Goal: Information Seeking & Learning: Learn about a topic

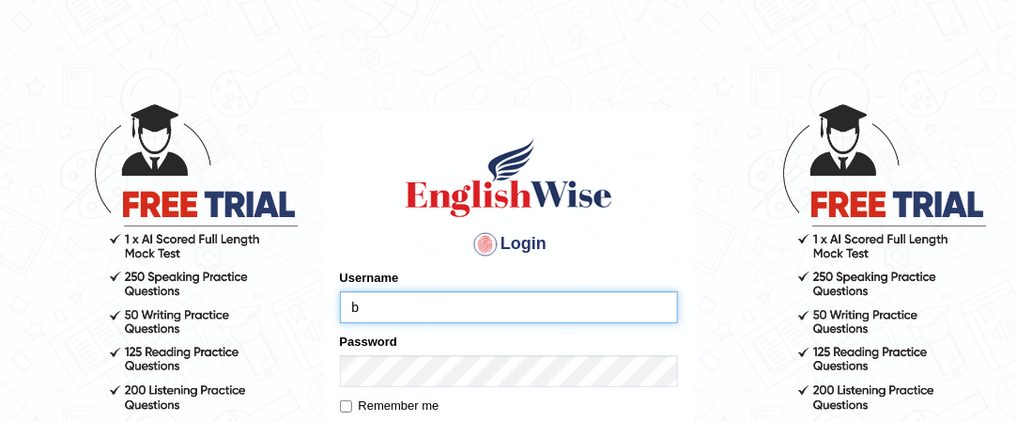
type input "[PERSON_NAME]"
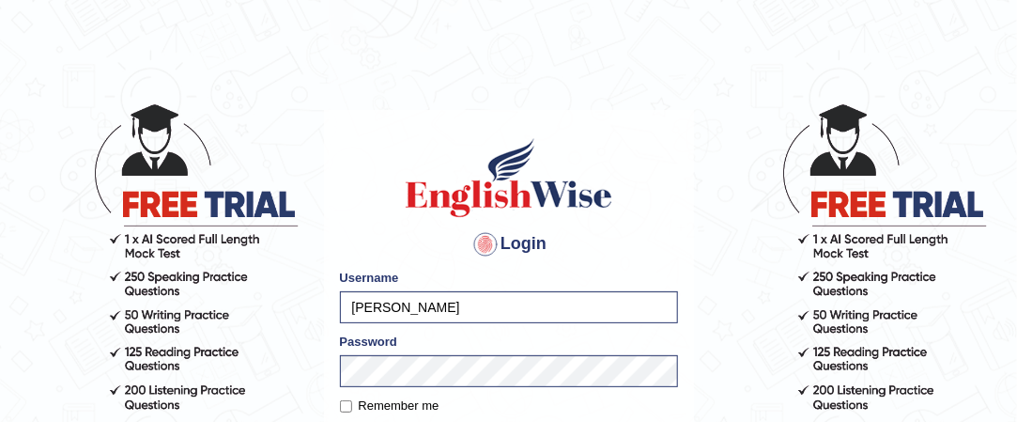
drag, startPoint x: 319, startPoint y: 403, endPoint x: 330, endPoint y: 368, distance: 36.3
click at [330, 368] on body "Login Please fix the following errors: Username Barbara Password Remember me Lo…" at bounding box center [508, 262] width 1017 height 422
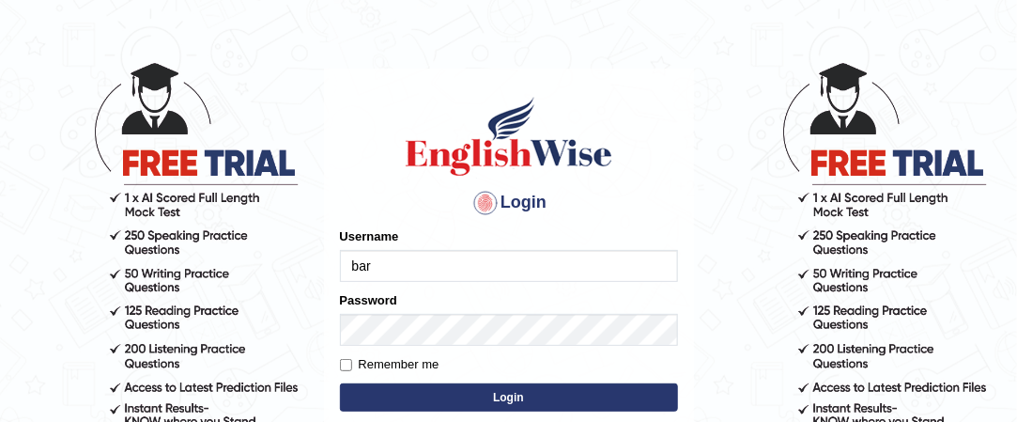
type input "[PERSON_NAME]"
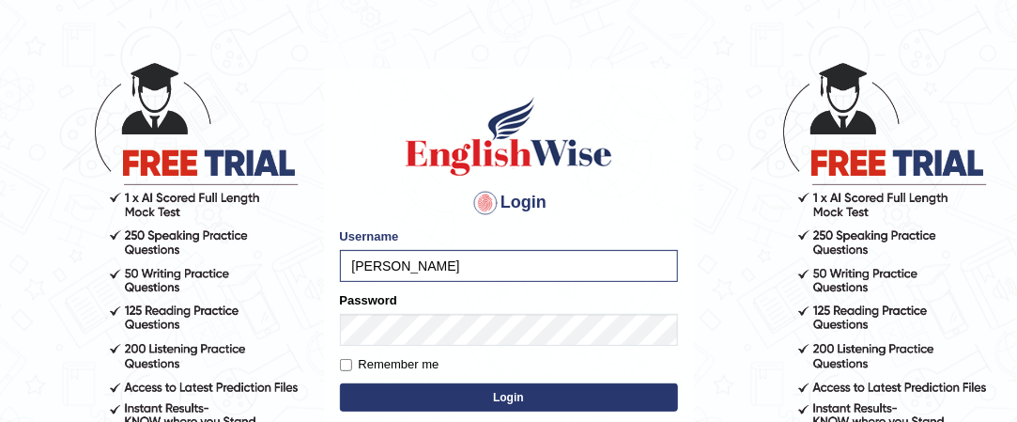
click at [445, 397] on button "Login" at bounding box center [509, 397] width 338 height 28
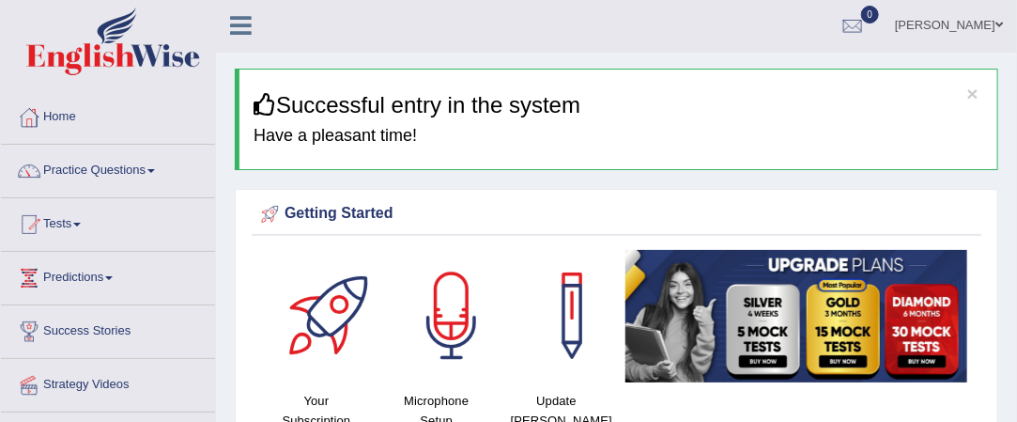
scroll to position [2, 0]
click at [162, 172] on link "Practice Questions" at bounding box center [108, 168] width 214 height 47
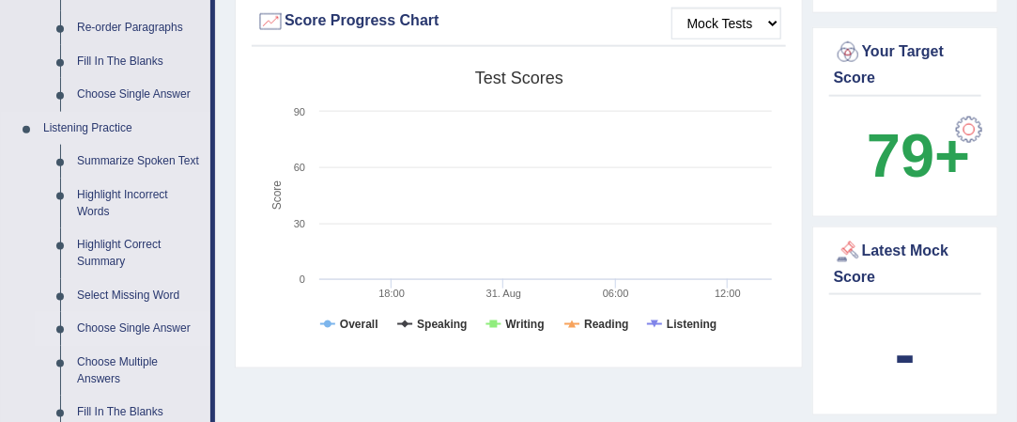
scroll to position [707, 0]
click at [119, 198] on link "Highlight Incorrect Words" at bounding box center [140, 203] width 142 height 50
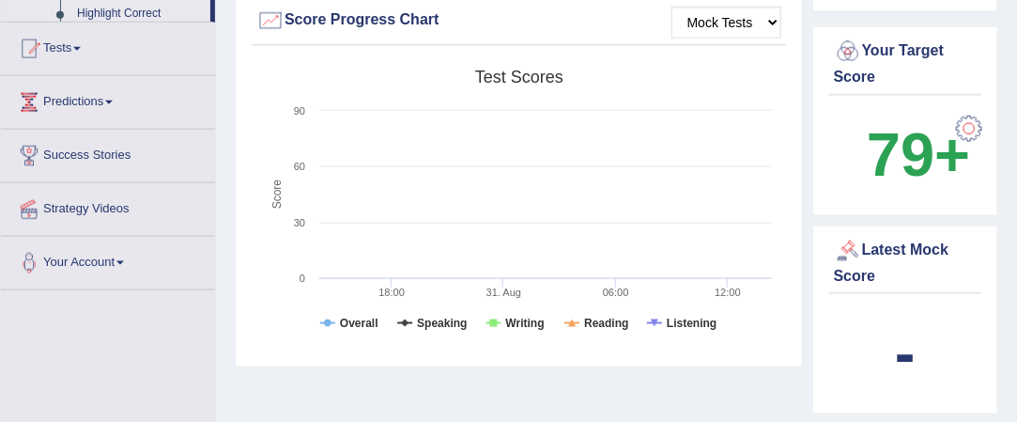
scroll to position [281, 0]
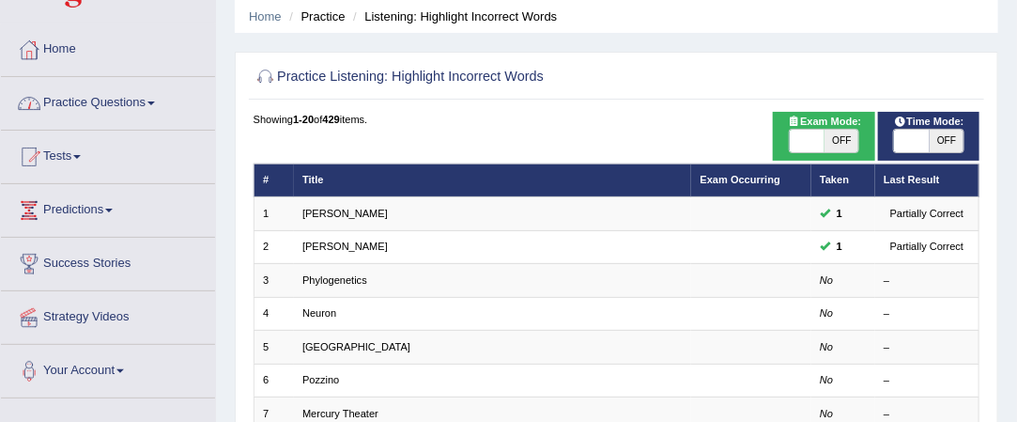
scroll to position [91, 0]
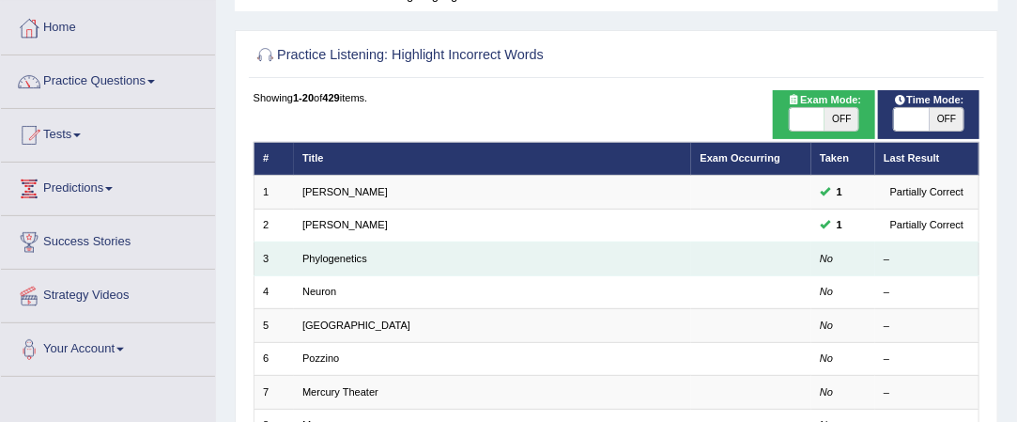
click at [541, 266] on td "Phylogenetics" at bounding box center [493, 258] width 398 height 33
click at [532, 253] on td "Phylogenetics" at bounding box center [493, 258] width 398 height 33
click at [325, 260] on link "Phylogenetics" at bounding box center [334, 258] width 65 height 11
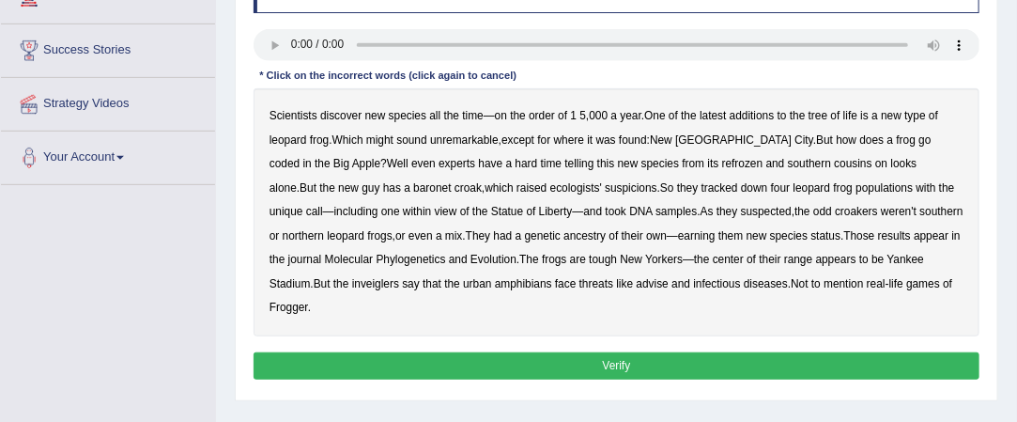
scroll to position [282, 0]
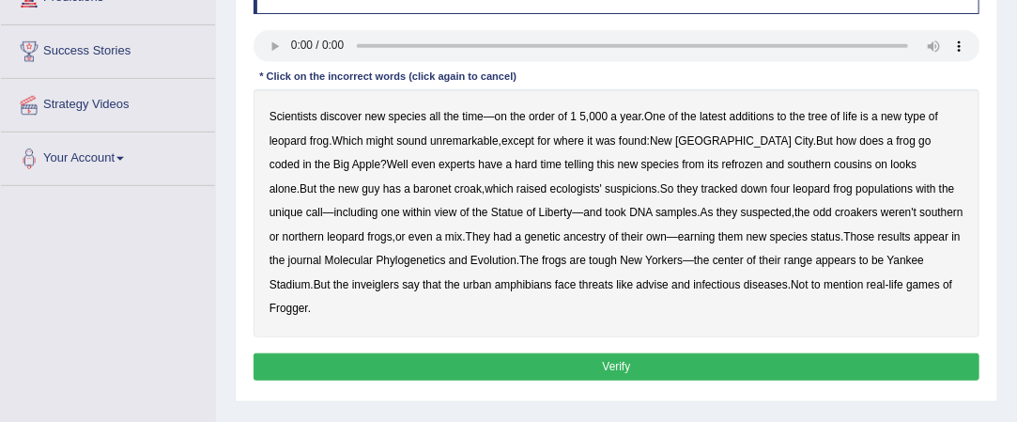
click at [759, 117] on b "additions" at bounding box center [752, 116] width 45 height 13
click at [761, 113] on b "additions" at bounding box center [752, 116] width 45 height 13
click at [352, 161] on b "Apple" at bounding box center [366, 164] width 28 height 13
click at [300, 158] on b "coded" at bounding box center [285, 164] width 30 height 13
click at [550, 189] on b "ecologists'" at bounding box center [576, 188] width 52 height 13
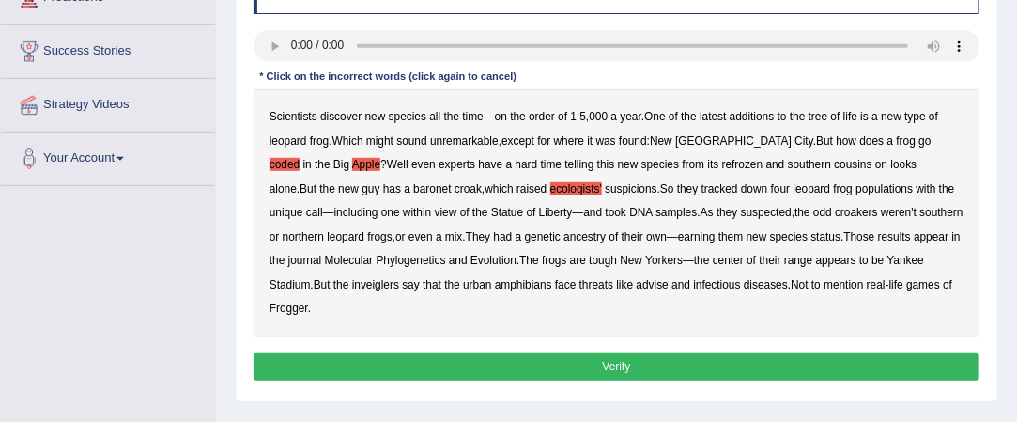
click at [550, 189] on b "ecologists'" at bounding box center [576, 188] width 52 height 13
click at [656, 210] on b "samples" at bounding box center [676, 212] width 41 height 13
drag, startPoint x: 482, startPoint y: 236, endPoint x: 490, endPoint y: 240, distance: 9.7
click at [564, 240] on b "ancestry" at bounding box center [585, 236] width 42 height 13
click at [564, 230] on b "ancestry" at bounding box center [585, 236] width 42 height 13
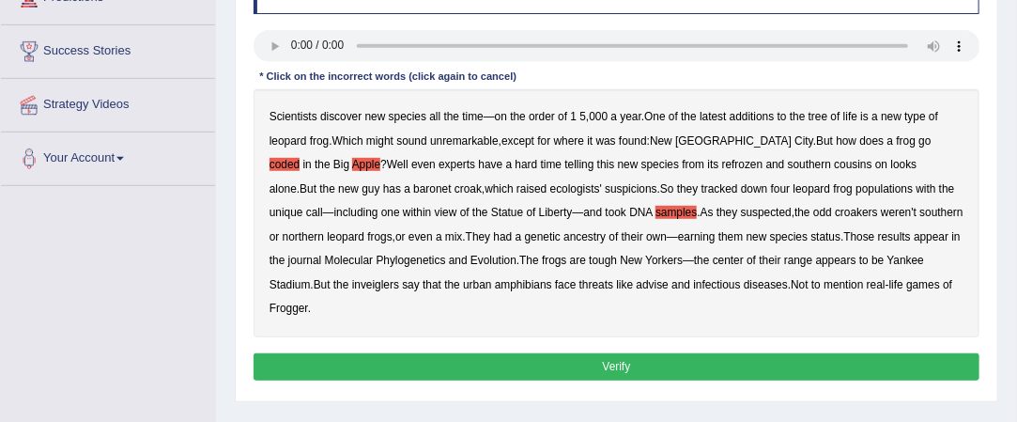
click at [413, 186] on b "baronet" at bounding box center [432, 188] width 38 height 13
click at [564, 237] on b "ancestry" at bounding box center [585, 236] width 42 height 13
click at [377, 262] on b "Phylogenetics" at bounding box center [412, 260] width 70 height 13
click at [629, 353] on button "Verify" at bounding box center [617, 366] width 727 height 27
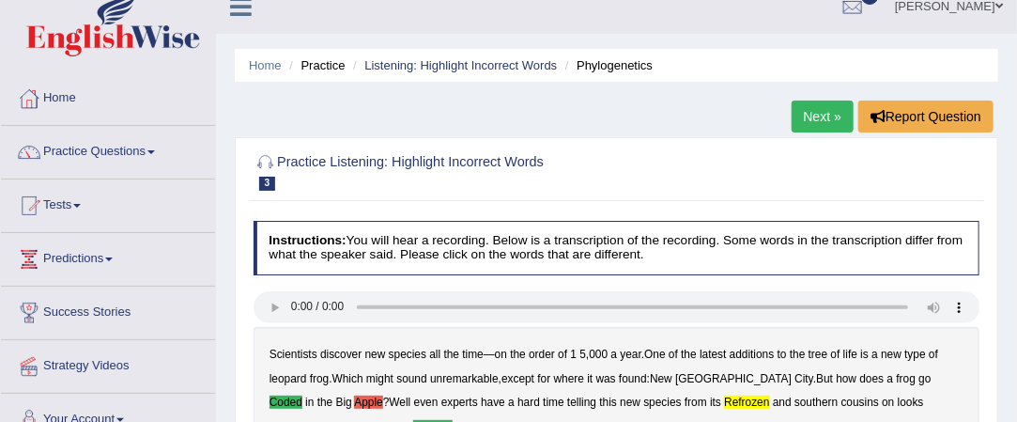
scroll to position [0, 0]
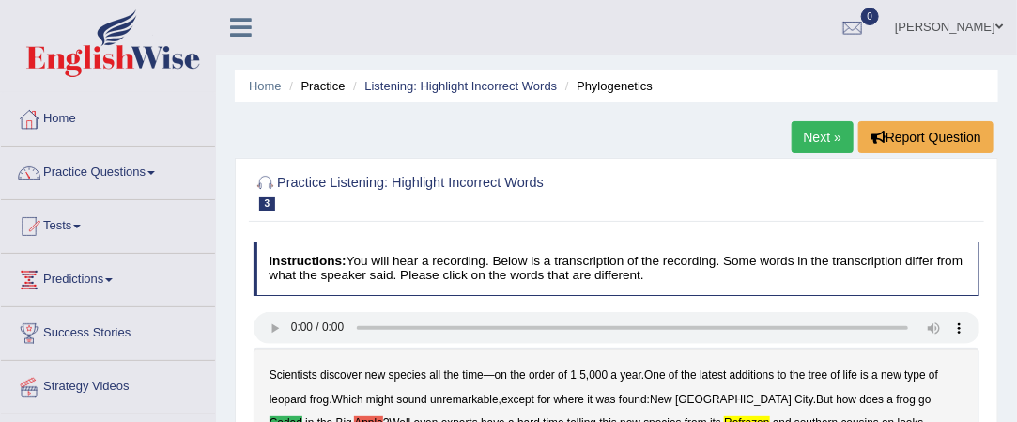
click at [810, 148] on link "Next »" at bounding box center [823, 137] width 62 height 32
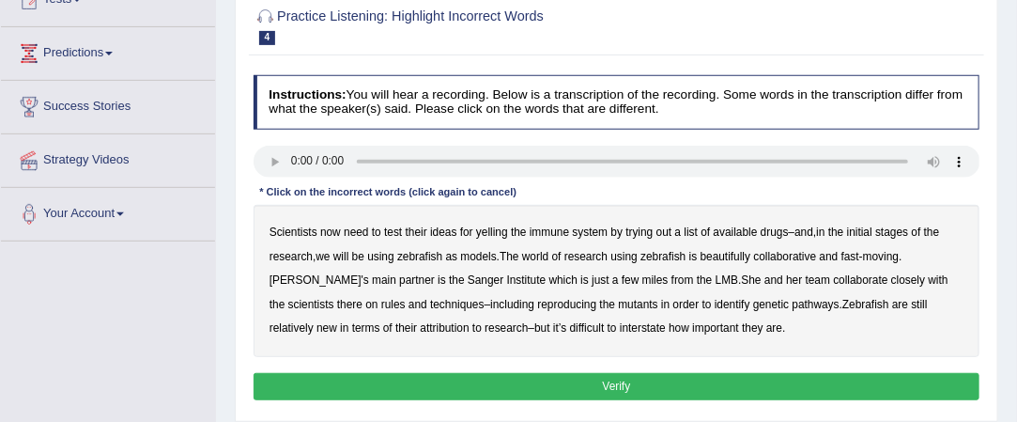
scroll to position [227, 0]
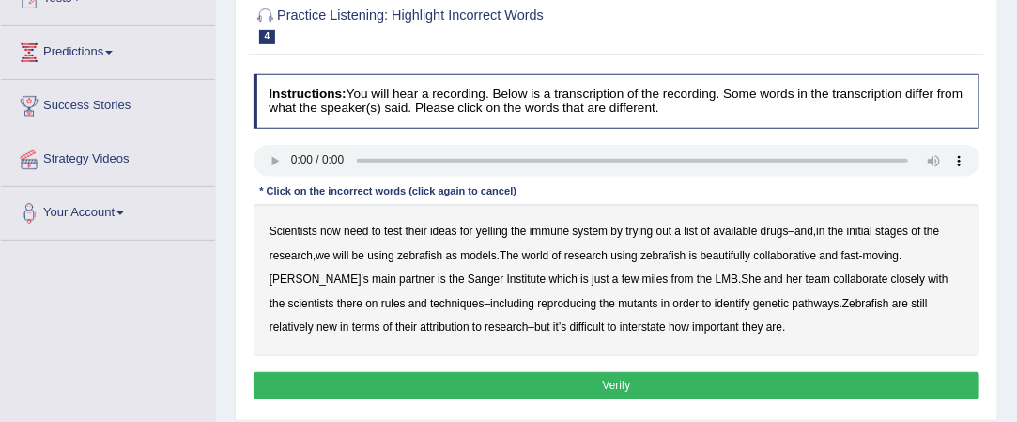
click at [498, 226] on b "yelling" at bounding box center [492, 230] width 32 height 13
click at [751, 251] on b "beautifully" at bounding box center [726, 255] width 51 height 13
click at [381, 298] on b "rules" at bounding box center [393, 303] width 24 height 13
click at [648, 326] on b "interstate" at bounding box center [643, 326] width 46 height 13
click at [562, 384] on button "Verify" at bounding box center [617, 385] width 727 height 27
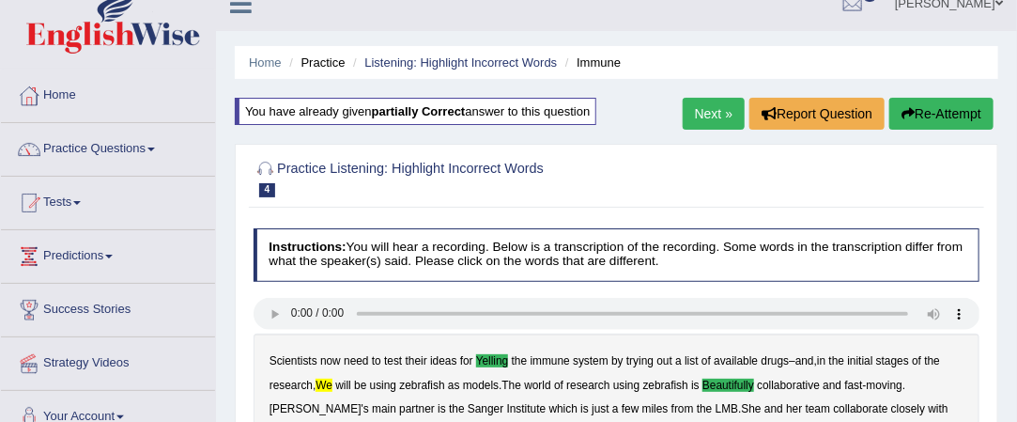
scroll to position [0, 0]
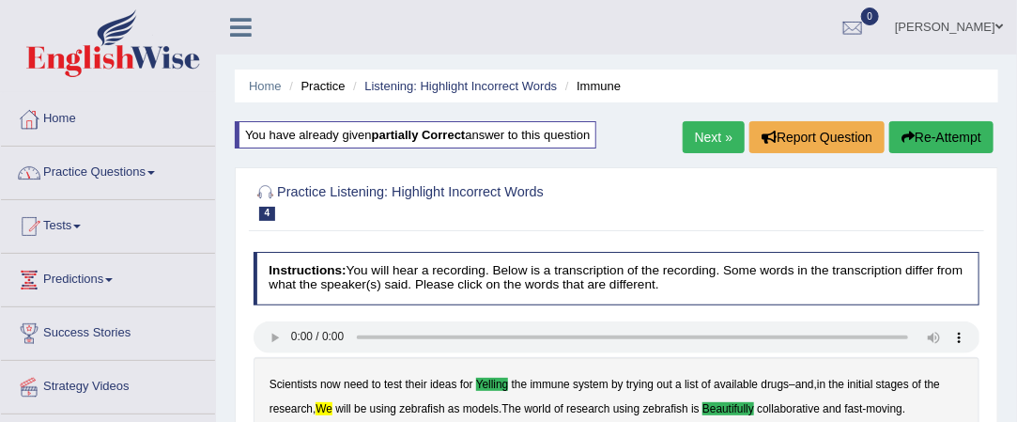
click at [148, 168] on link "Practice Questions" at bounding box center [108, 170] width 214 height 47
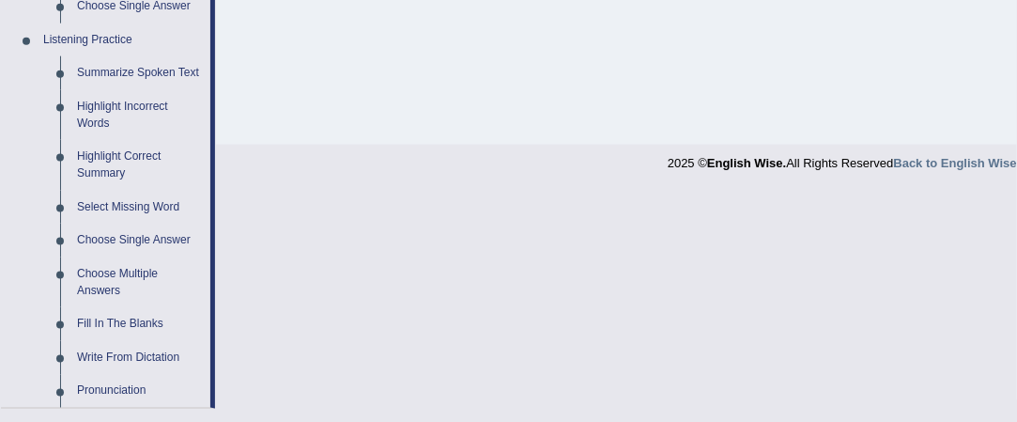
scroll to position [795, 0]
click at [136, 112] on link "Highlight Incorrect Words" at bounding box center [140, 115] width 142 height 50
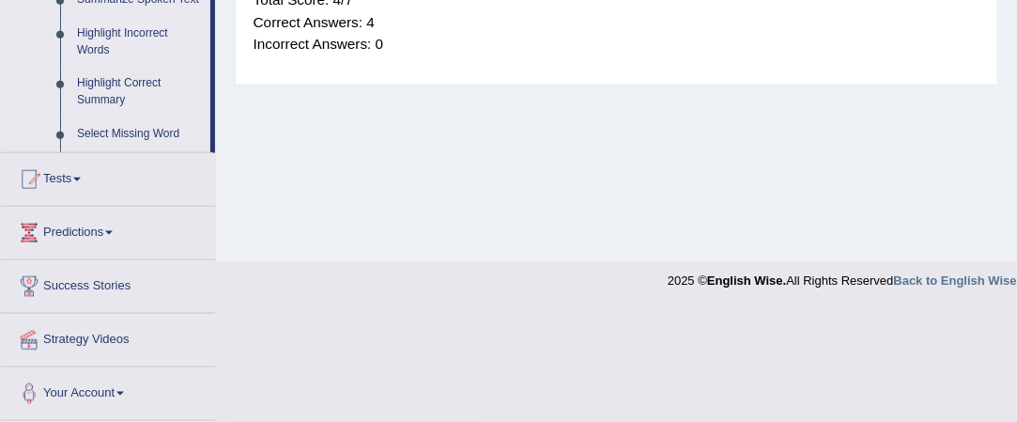
scroll to position [564, 0]
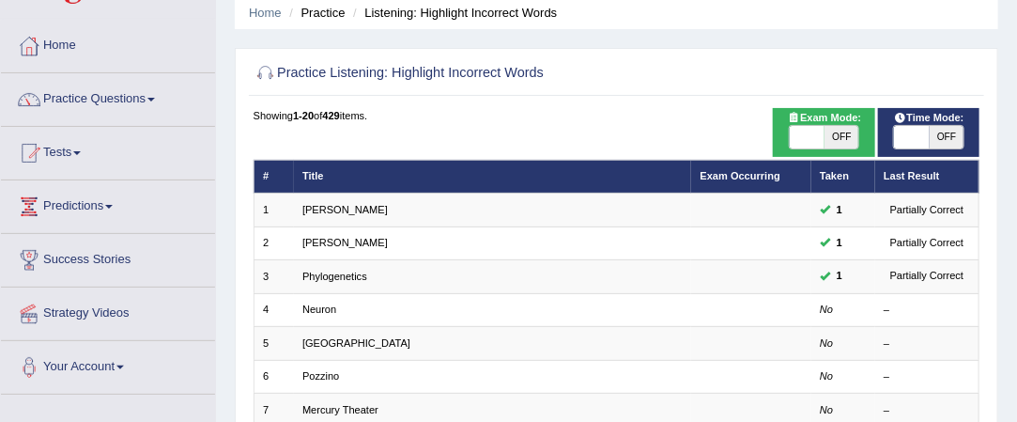
scroll to position [75, 0]
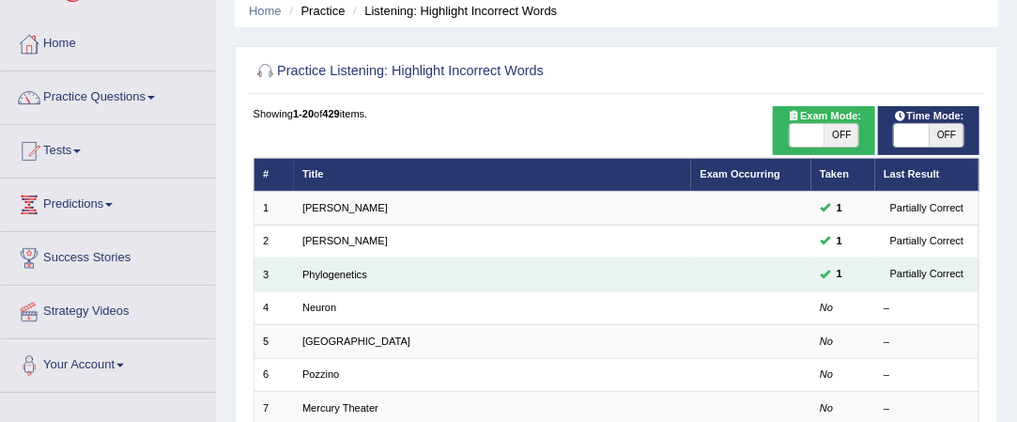
click at [692, 273] on td at bounding box center [751, 274] width 120 height 33
click at [332, 270] on link "Phylogenetics" at bounding box center [334, 274] width 65 height 11
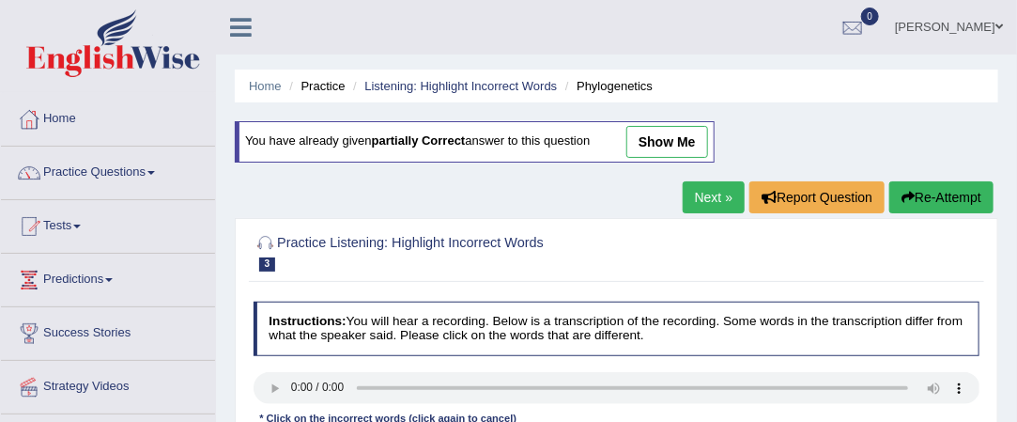
click at [68, 121] on link "Home" at bounding box center [108, 116] width 214 height 47
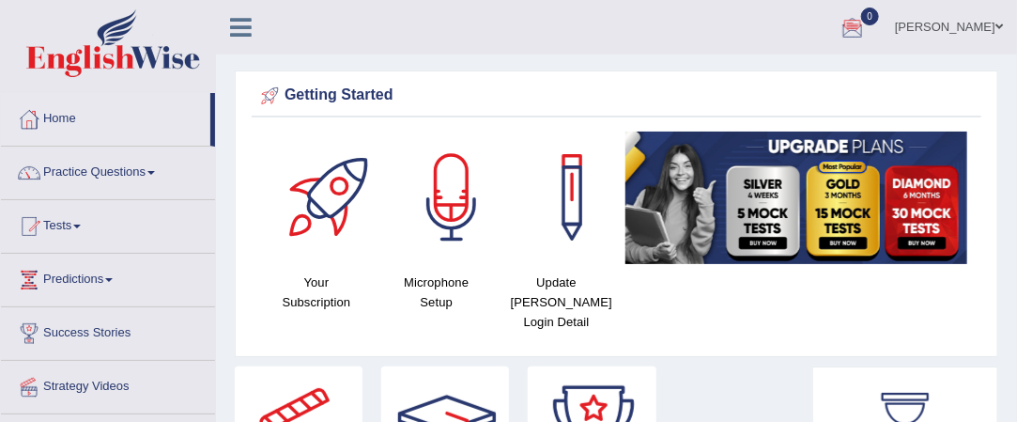
click at [997, 27] on span at bounding box center [1000, 27] width 8 height 12
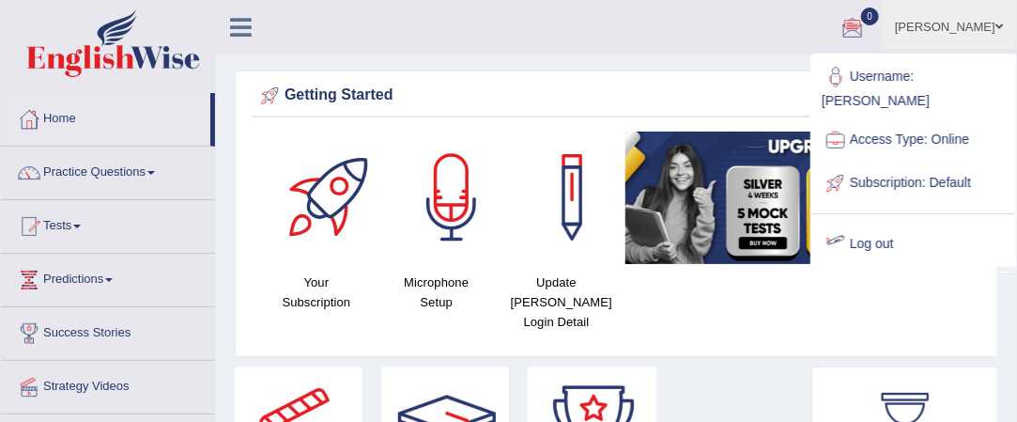
click at [869, 223] on link "Log out" at bounding box center [913, 244] width 203 height 43
